Goal: Communication & Community: Answer question/provide support

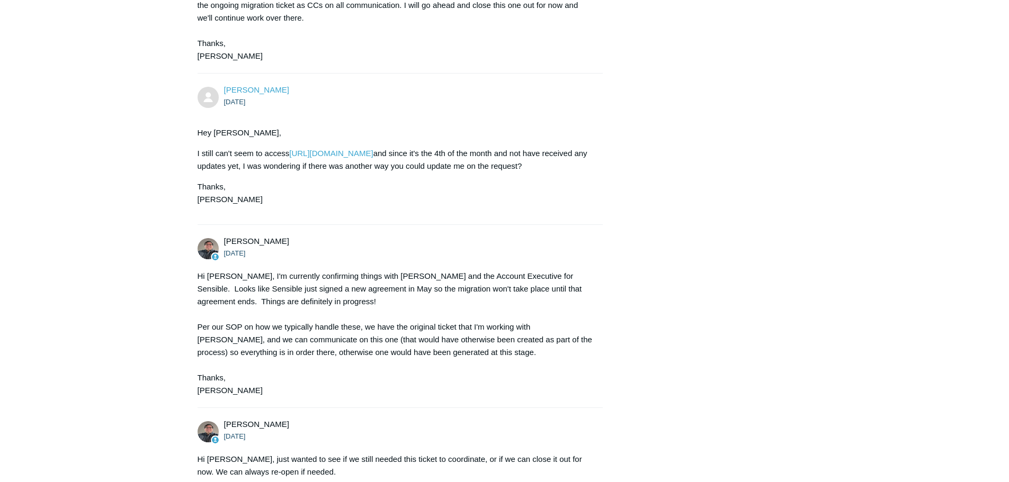
scroll to position [1373, 0]
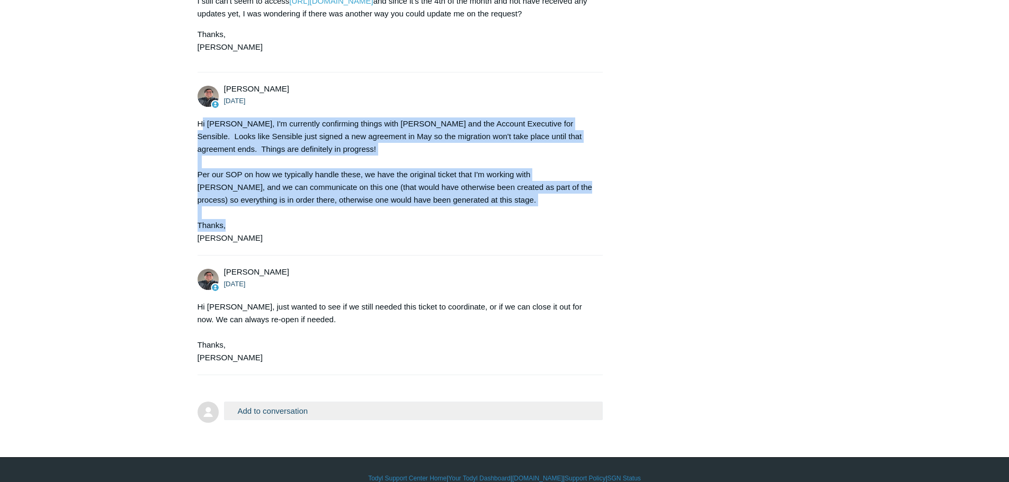
drag, startPoint x: 202, startPoint y: 99, endPoint x: 374, endPoint y: 211, distance: 205.8
click at [374, 211] on div "[PERSON_NAME] [DATE] Hi [PERSON_NAME], I'm currently confirming things with [PE…" at bounding box center [401, 164] width 406 height 162
click at [374, 211] on div "Hi [PERSON_NAME], I'm currently confirming things with [PERSON_NAME] and the Ac…" at bounding box center [395, 181] width 395 height 127
drag, startPoint x: 354, startPoint y: 217, endPoint x: 169, endPoint y: 110, distance: 213.3
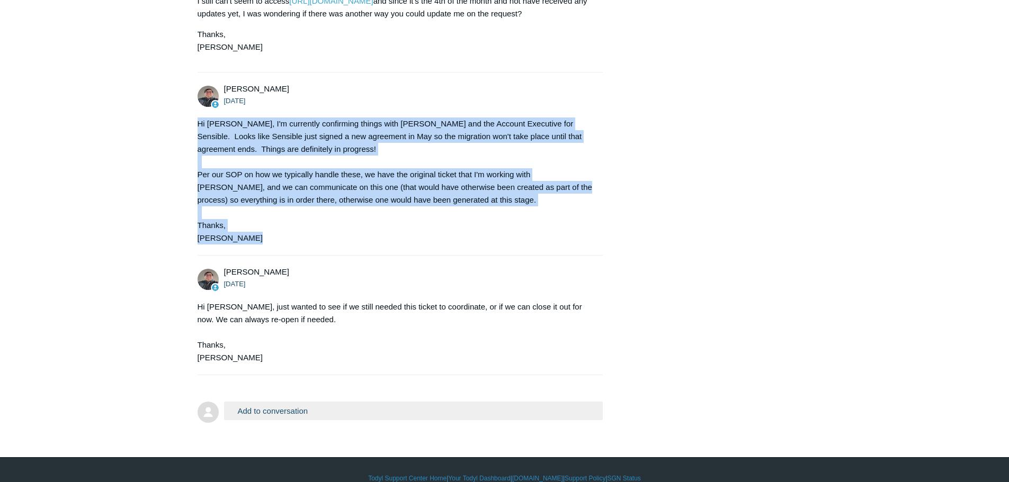
drag, startPoint x: 177, startPoint y: 110, endPoint x: 313, endPoint y: 229, distance: 180.9
click at [313, 229] on li "Matt Robinson 14 days ago Hi Nick, I'm currently confirming things with Nelson …" at bounding box center [401, 164] width 406 height 183
drag, startPoint x: 313, startPoint y: 229, endPoint x: 155, endPoint y: 67, distance: 226.6
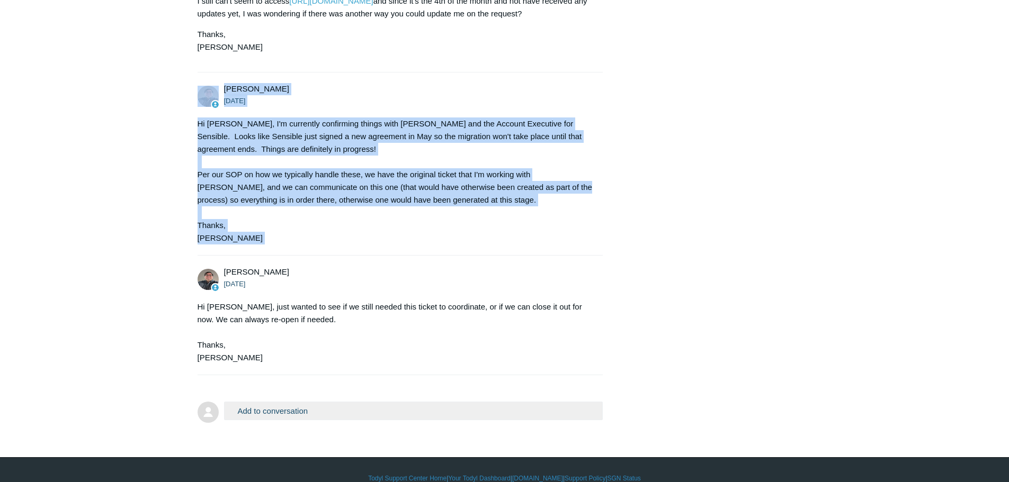
click at [216, 158] on div "Hi Nick, I'm currently confirming things with Nelson and the Account Executive …" at bounding box center [395, 181] width 395 height 127
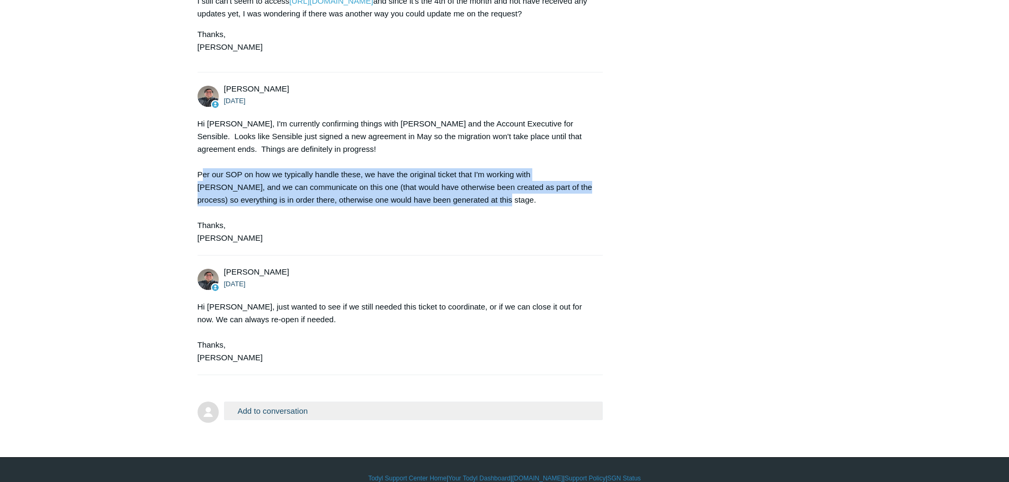
drag, startPoint x: 203, startPoint y: 159, endPoint x: 478, endPoint y: 182, distance: 275.2
click at [478, 182] on div "Hi Nick, I'm currently confirming things with Nelson and the Account Executive …" at bounding box center [395, 181] width 395 height 127
drag, startPoint x: 478, startPoint y: 182, endPoint x: 218, endPoint y: 155, distance: 260.9
click at [222, 155] on div "Hi Nick, I'm currently confirming things with Nelson and the Account Executive …" at bounding box center [395, 181] width 395 height 127
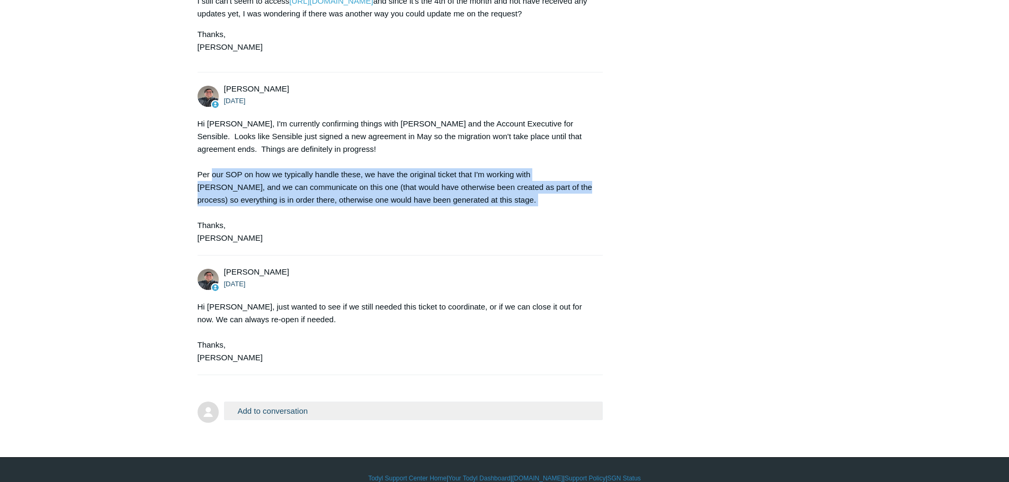
click at [218, 155] on div "Hi Nick, I'm currently confirming things with Nelson and the Account Executive …" at bounding box center [395, 181] width 395 height 127
drag, startPoint x: 218, startPoint y: 155, endPoint x: 458, endPoint y: 192, distance: 242.2
click at [458, 192] on div "Hi Nick, I'm currently confirming things with Nelson and the Account Executive …" at bounding box center [395, 181] width 395 height 127
drag, startPoint x: 446, startPoint y: 187, endPoint x: 180, endPoint y: 156, distance: 267.8
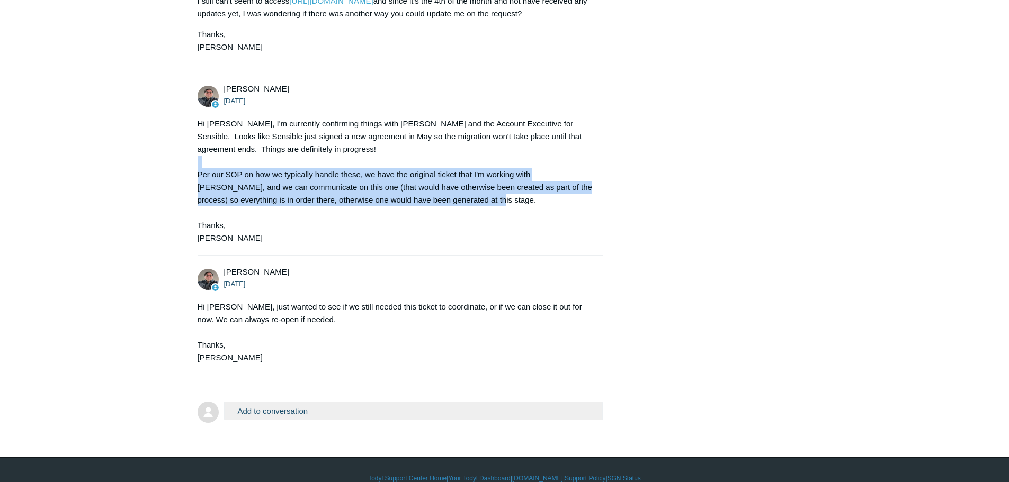
drag, startPoint x: 201, startPoint y: 142, endPoint x: 444, endPoint y: 188, distance: 247.3
click at [442, 188] on div "Hi Nick, I'm currently confirming things with Nelson and the Account Executive …" at bounding box center [395, 181] width 395 height 127
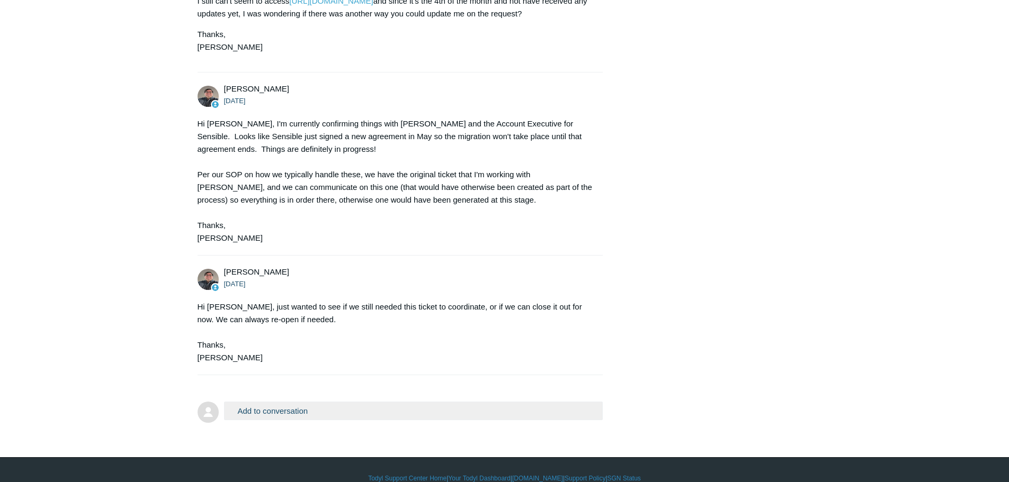
click at [450, 187] on div "Hi Nick, I'm currently confirming things with Nelson and the Account Executive …" at bounding box center [395, 181] width 395 height 127
click at [288, 402] on button "Add to conversation" at bounding box center [413, 411] width 379 height 19
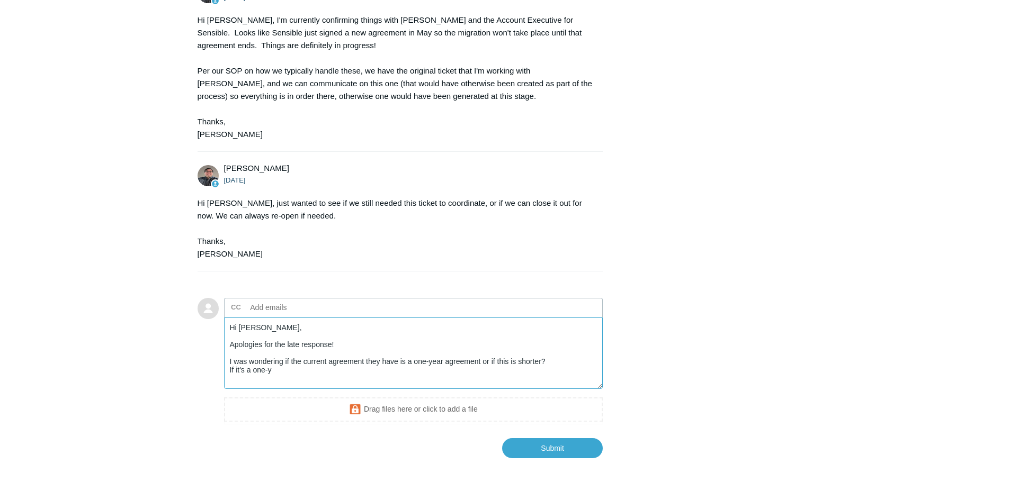
scroll to position [1479, 0]
drag, startPoint x: 401, startPoint y: 355, endPoint x: 236, endPoint y: 348, distance: 165.9
click at [236, 348] on textarea "Hi Matt, Apologies for the late response! I was wondering if the current agreem…" at bounding box center [413, 351] width 379 height 71
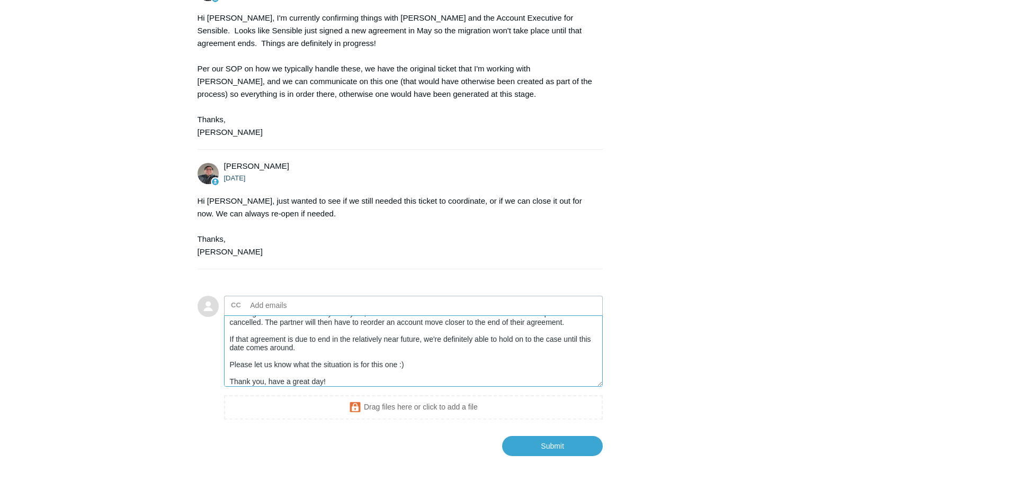
scroll to position [63, 0]
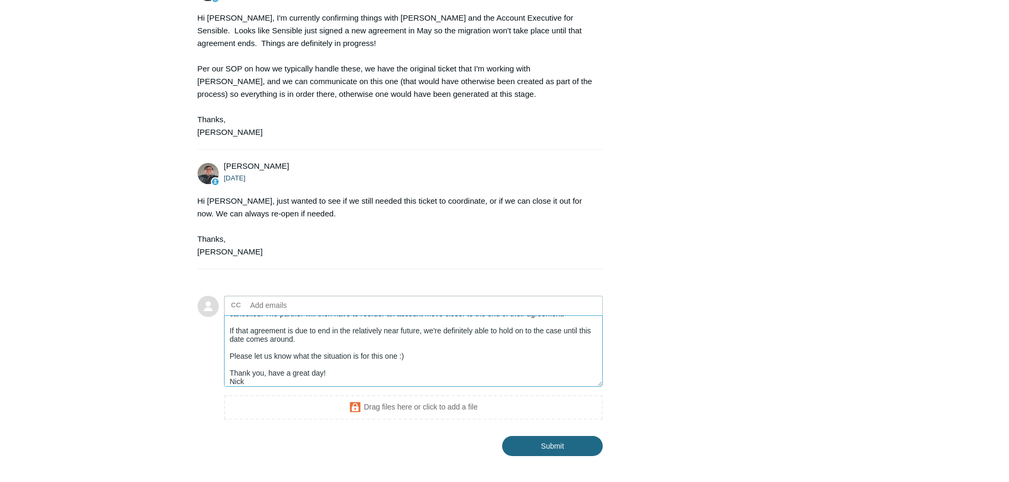
type textarea "Hi Matt, Apologies for the late response! I was wondering if the current agreem…"
click at [534, 436] on input "Submit" at bounding box center [552, 446] width 101 height 21
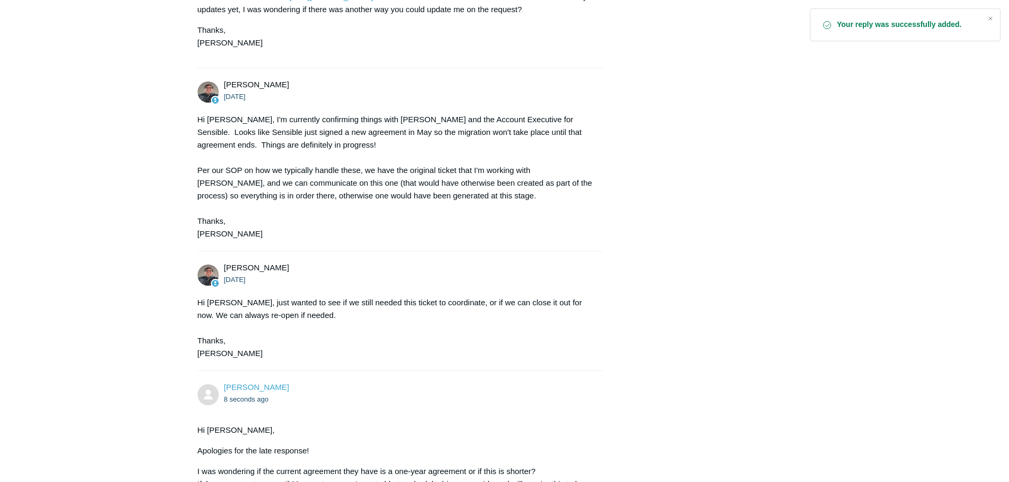
scroll to position [1612, 0]
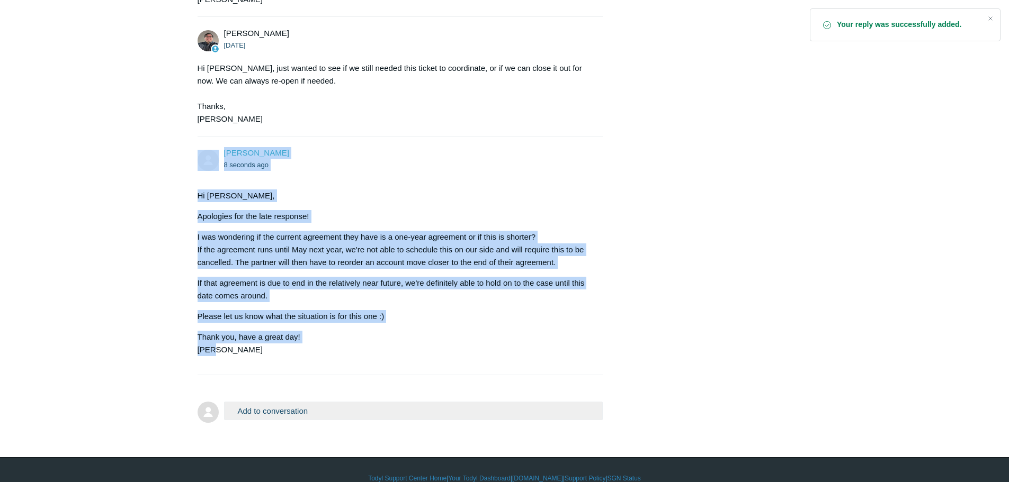
drag, startPoint x: 252, startPoint y: 332, endPoint x: 177, endPoint y: 141, distance: 205.4
copy div "Nick Luyckx 8 seconds ago Hi Matt, Apologies for the late response! I was wonde…"
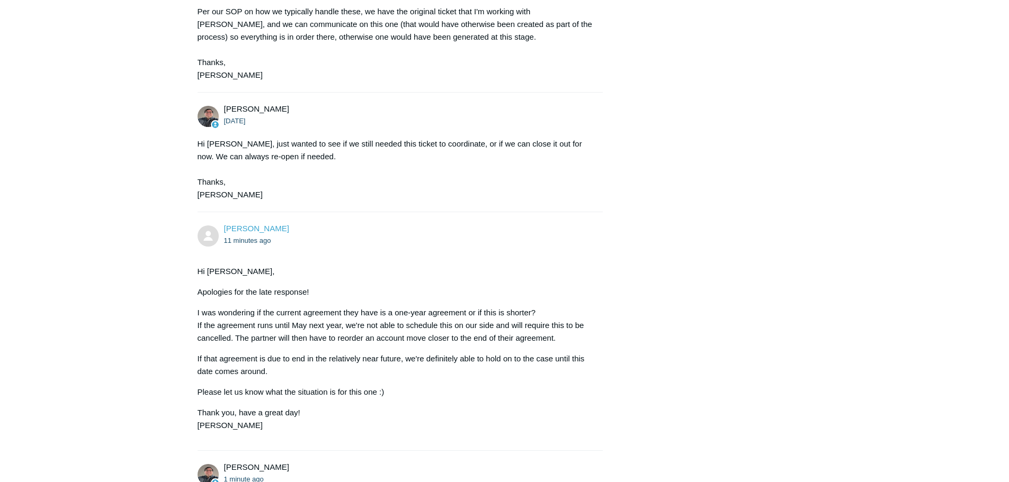
scroll to position [1744, 0]
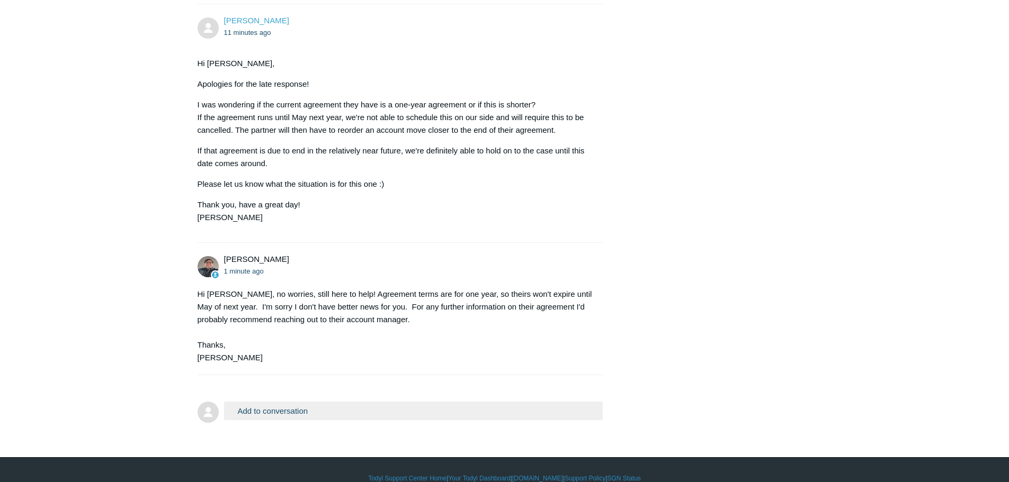
click at [276, 402] on button "Add to conversation" at bounding box center [413, 411] width 379 height 19
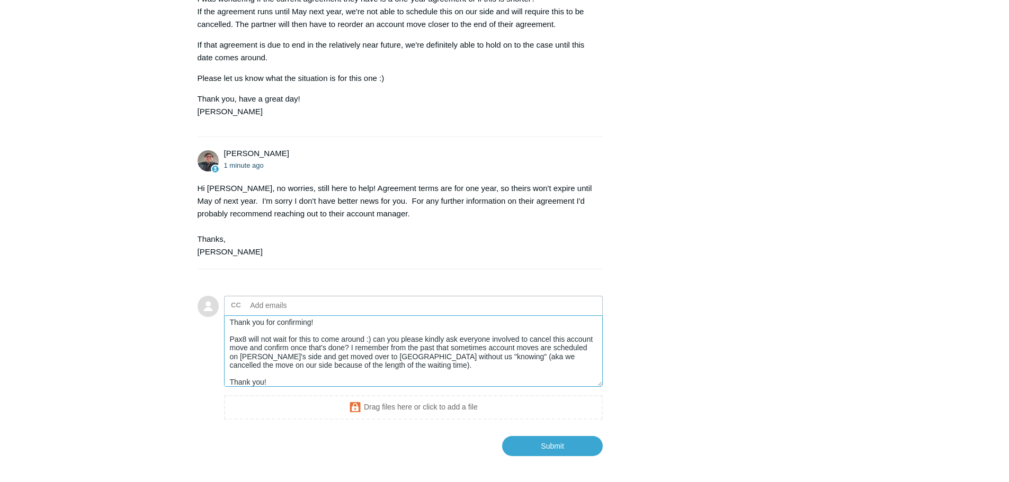
scroll to position [29, 0]
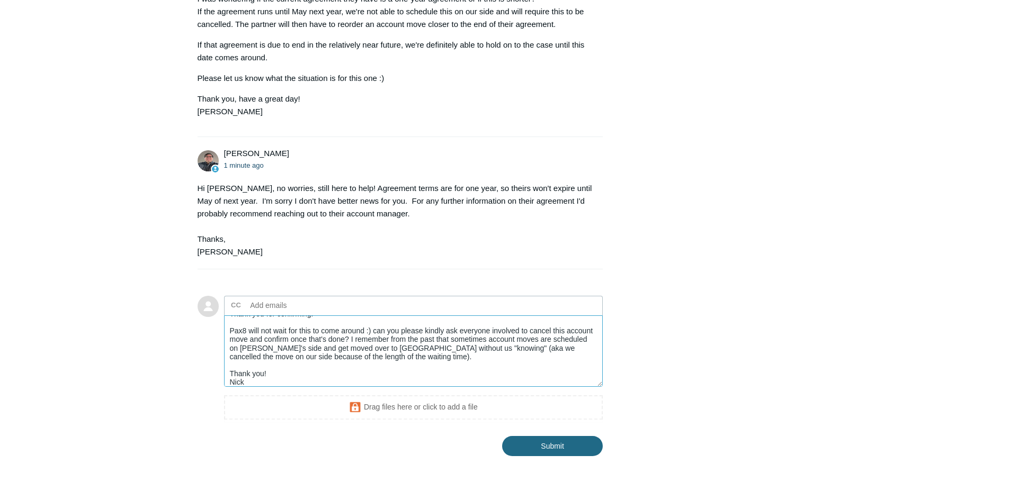
type textarea "Hi Matt, Thank you for confirming! Pax8 will not wait for this to come around :…"
click at [570, 436] on input "Submit" at bounding box center [552, 446] width 101 height 21
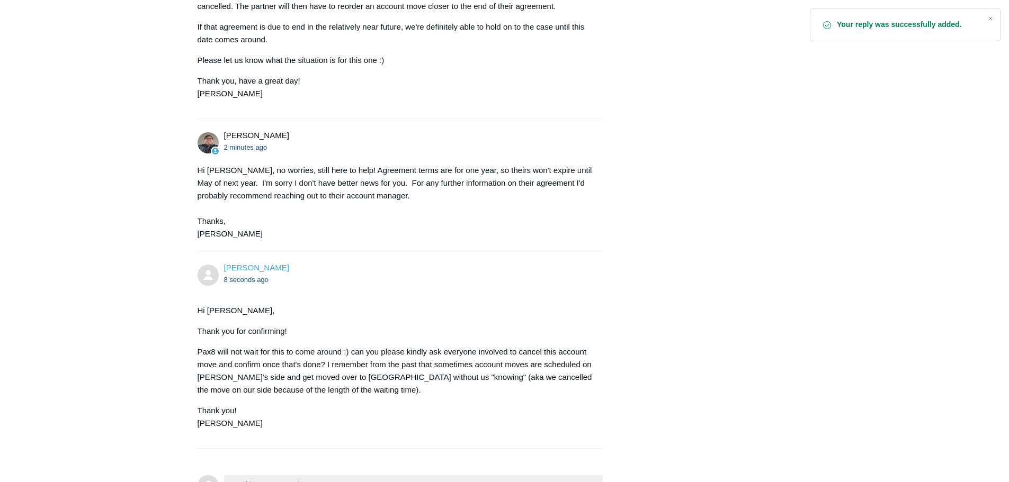
scroll to position [1942, 0]
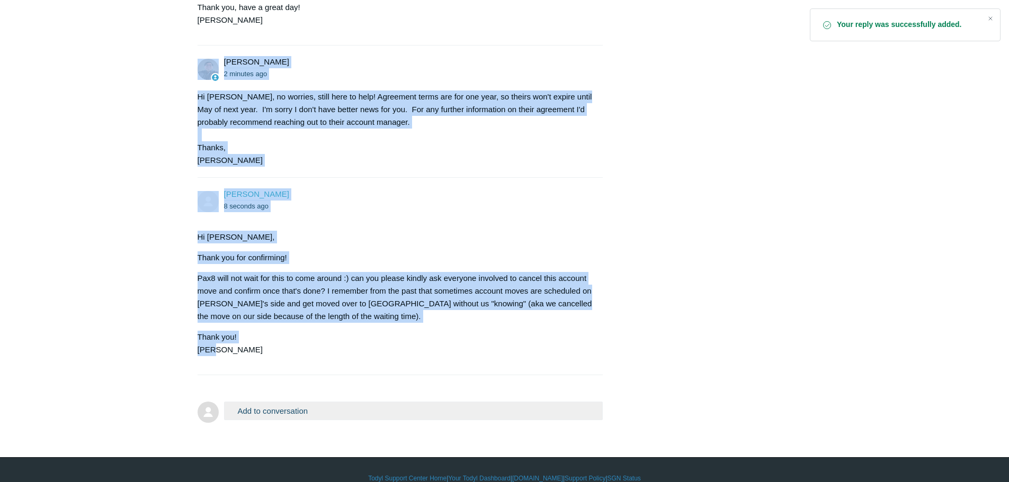
drag, startPoint x: 258, startPoint y: 338, endPoint x: 154, endPoint y: 50, distance: 305.7
copy ul "Matt Robinson 2 minutes ago Hi Nick, no worries, still here to help! Agreement …"
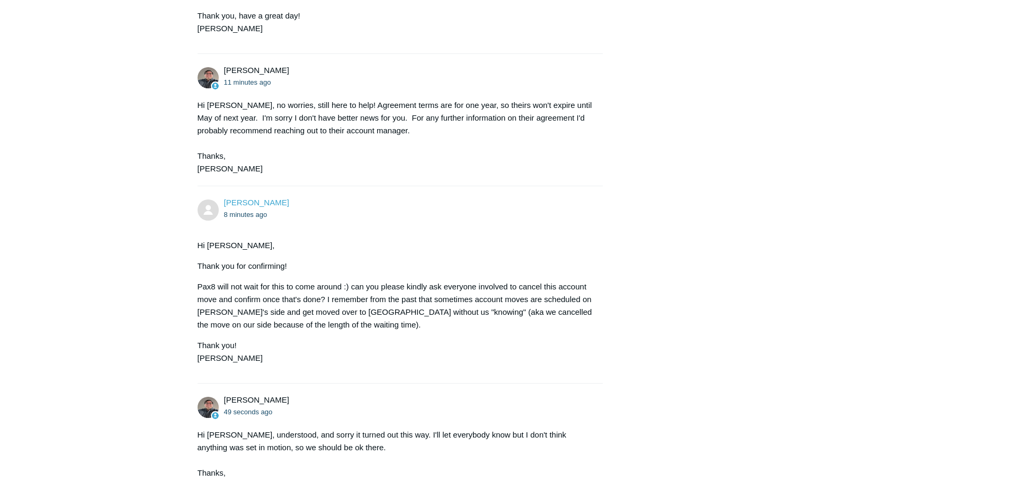
scroll to position [2061, 0]
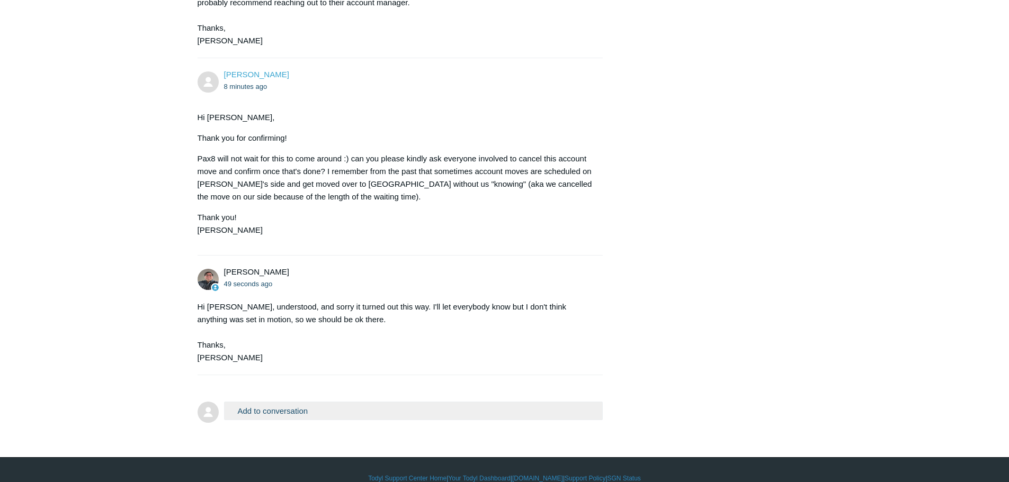
click at [281, 402] on button "Add to conversation" at bounding box center [413, 411] width 379 height 19
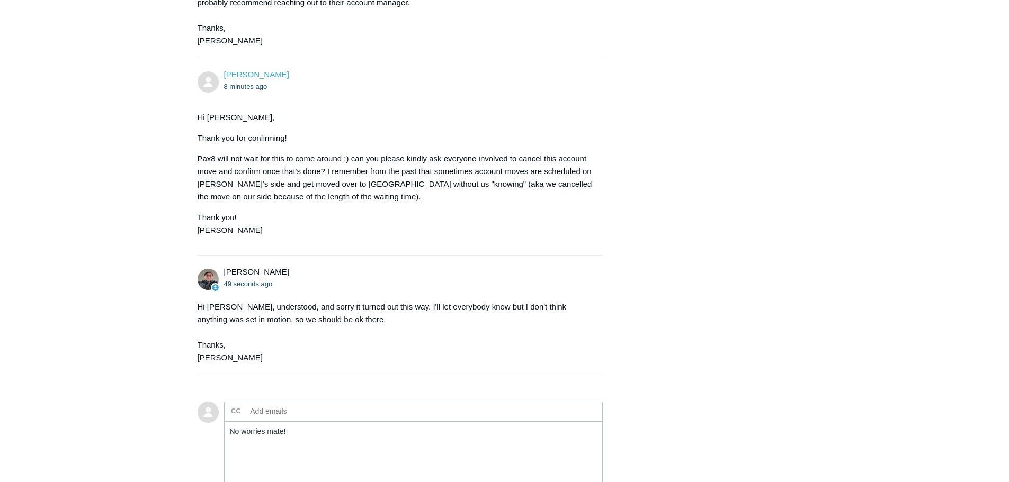
click at [210, 269] on img at bounding box center [208, 279] width 21 height 21
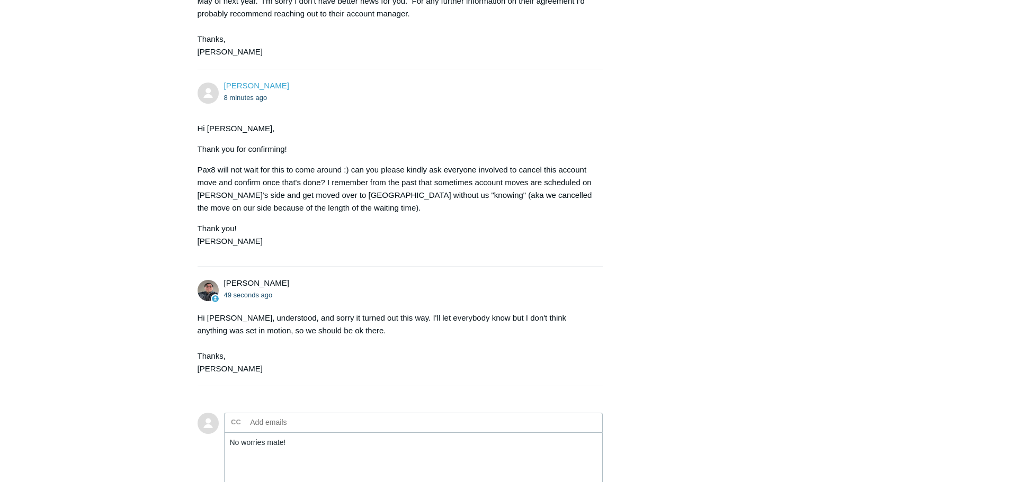
scroll to position [2198, 0]
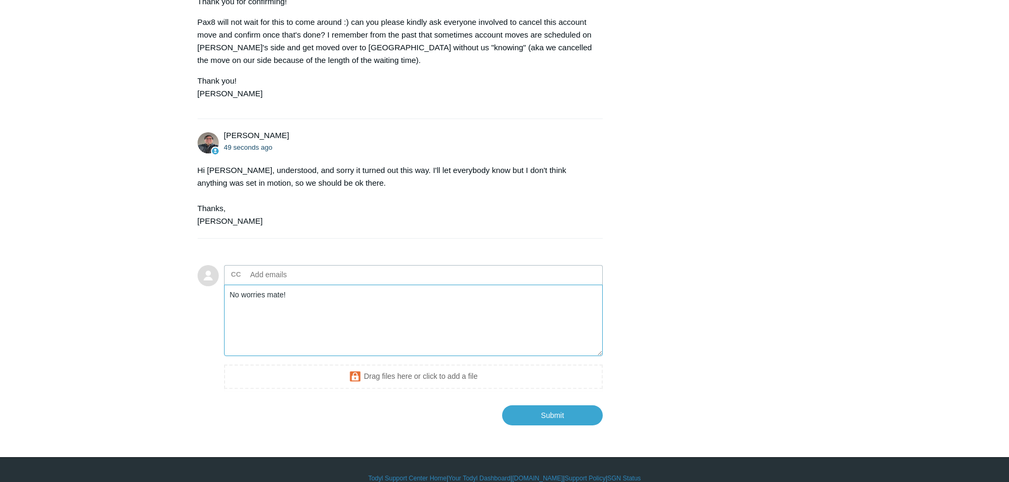
click at [293, 299] on textarea "No worries mate!" at bounding box center [413, 320] width 379 height 71
click at [308, 332] on textarea "No worries mate! Thank you for taking care of it on your side :) You may close …" at bounding box center [413, 320] width 379 height 71
click at [343, 335] on textarea "No worries mate! Thank you for taking care of it on your side :) You may close …" at bounding box center [413, 320] width 379 height 71
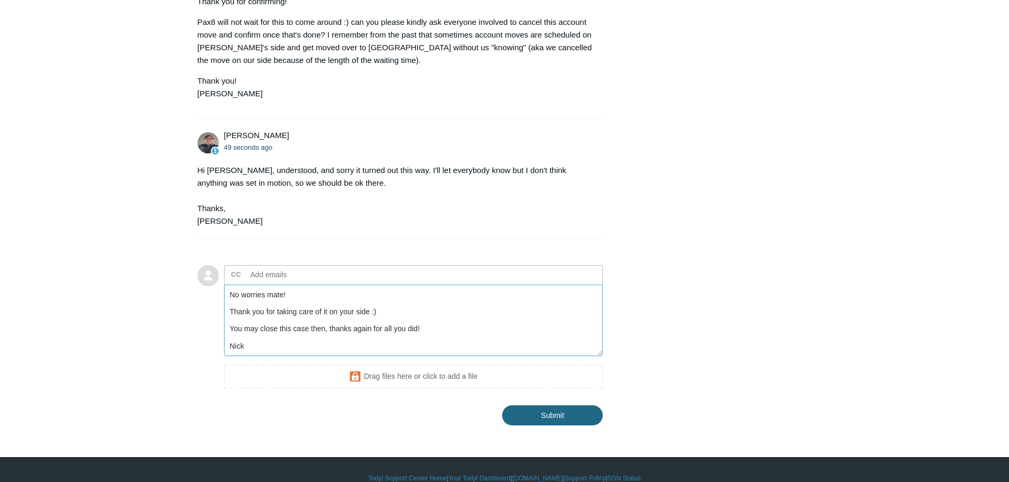
type textarea "No worries mate! Thank you for taking care of it on your side :) You may close …"
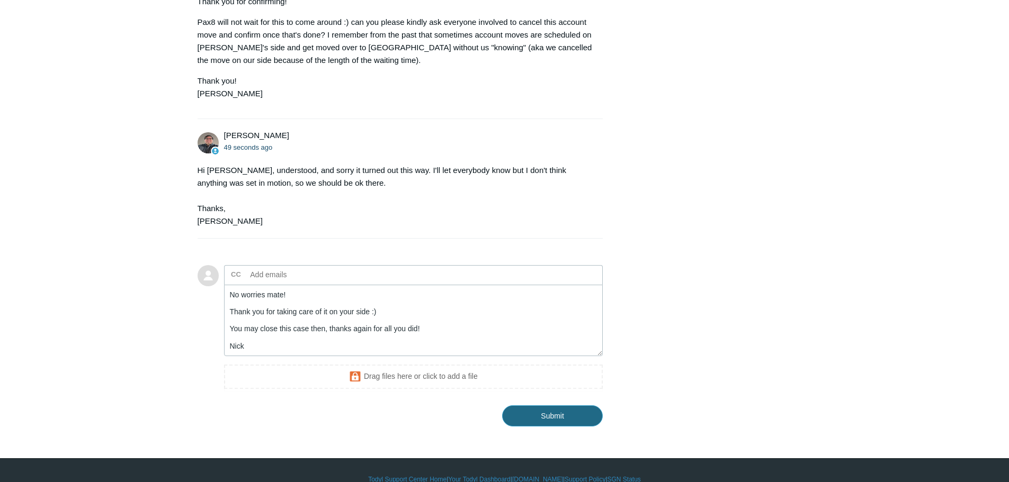
click at [558, 406] on input "Submit" at bounding box center [552, 416] width 101 height 21
